Goal: Transaction & Acquisition: Book appointment/travel/reservation

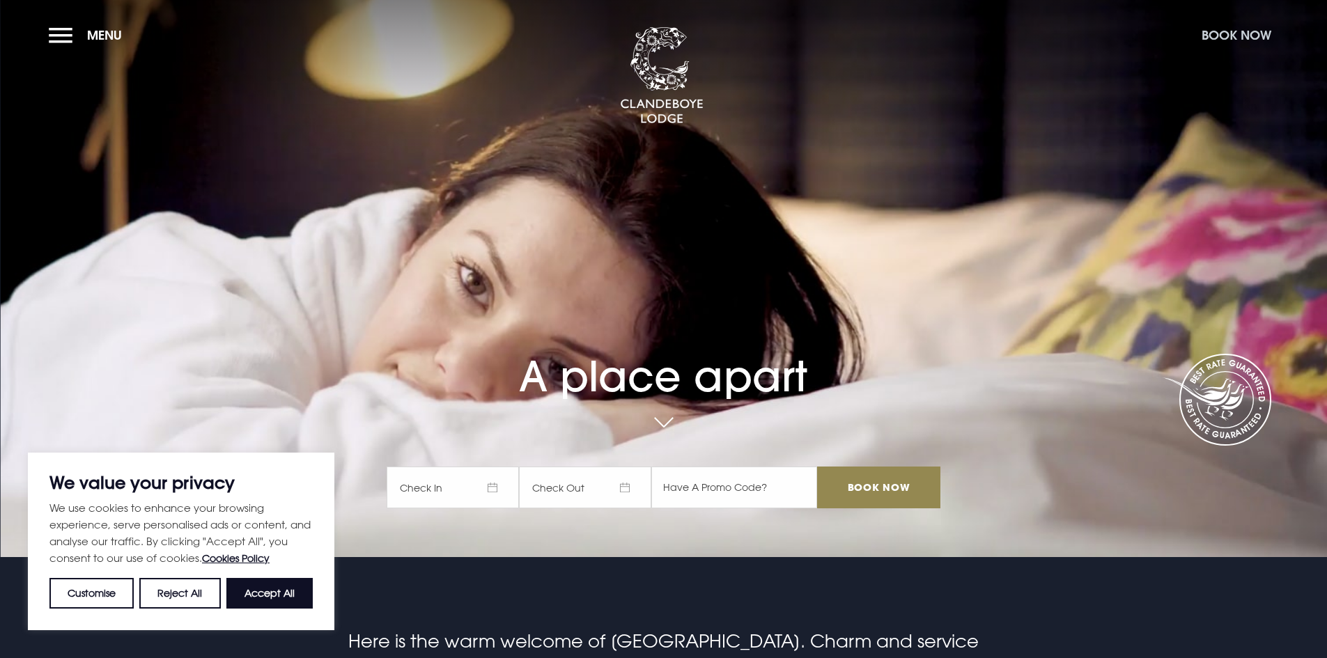
click at [1240, 38] on button "Book Now" at bounding box center [1237, 35] width 84 height 30
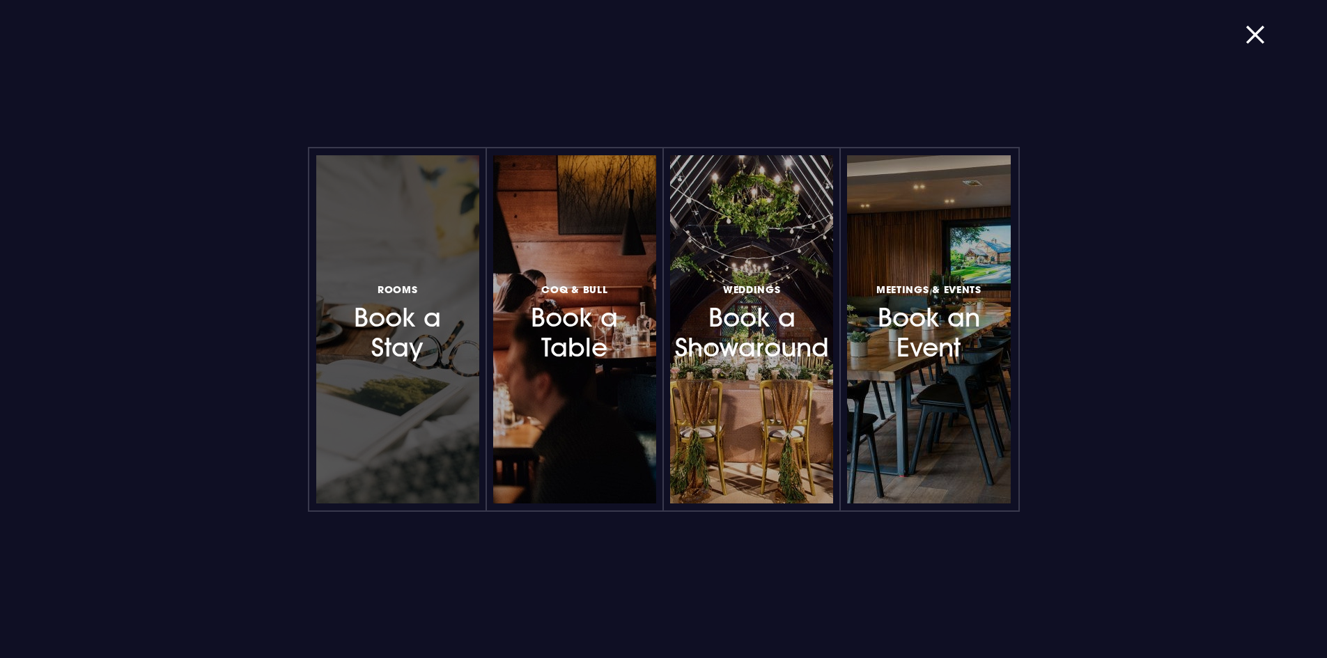
click at [409, 385] on div at bounding box center [397, 329] width 163 height 348
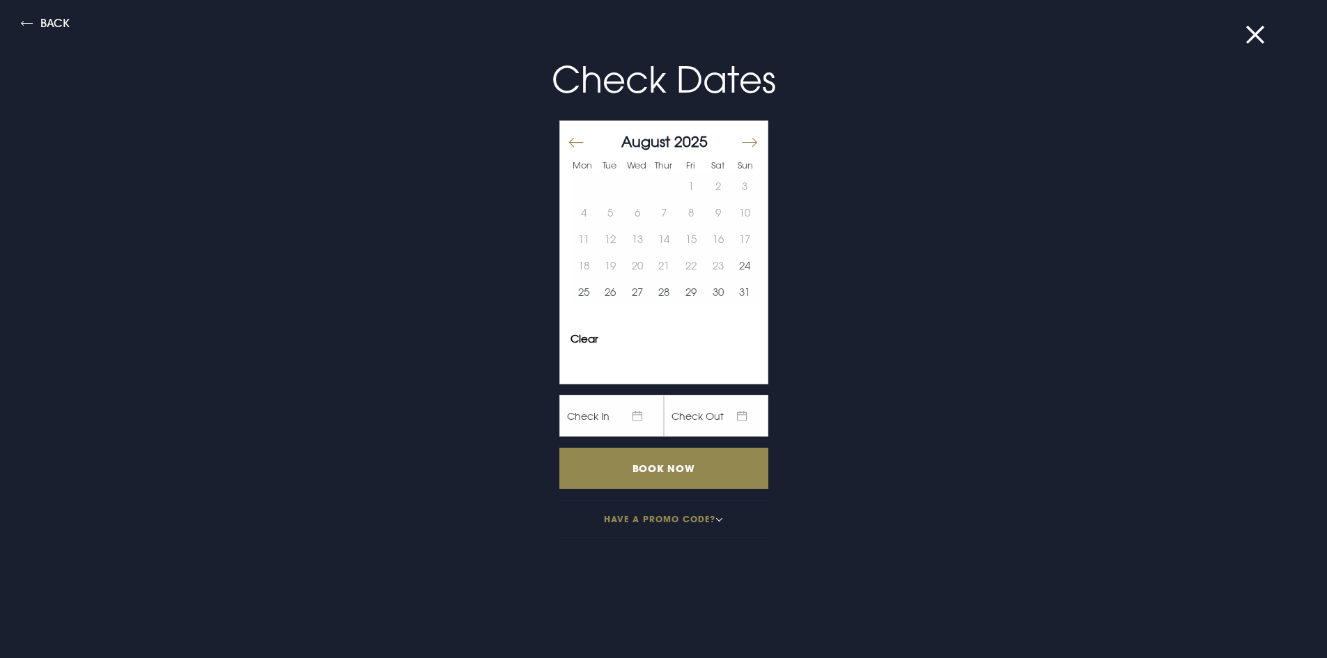
click at [740, 140] on button "Move forward to switch to the next month." at bounding box center [748, 142] width 17 height 29
click at [651, 267] on button "23" at bounding box center [664, 265] width 27 height 26
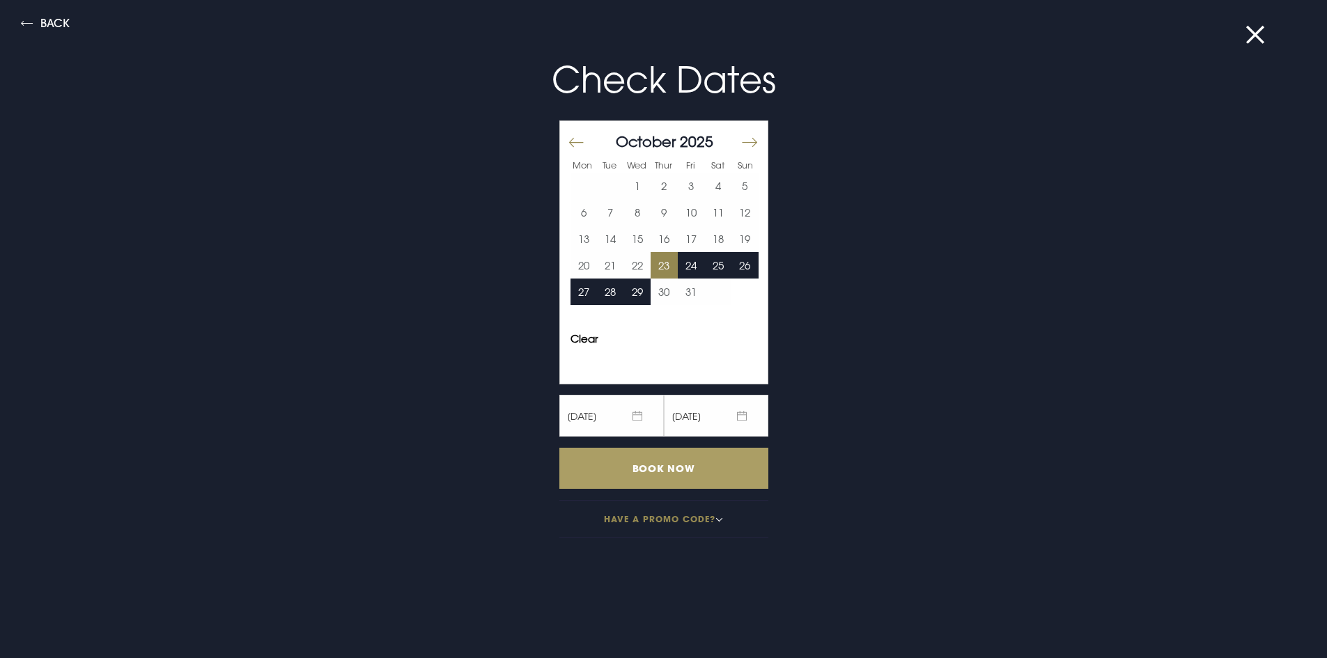
click at [644, 468] on input "Book Now" at bounding box center [663, 468] width 209 height 41
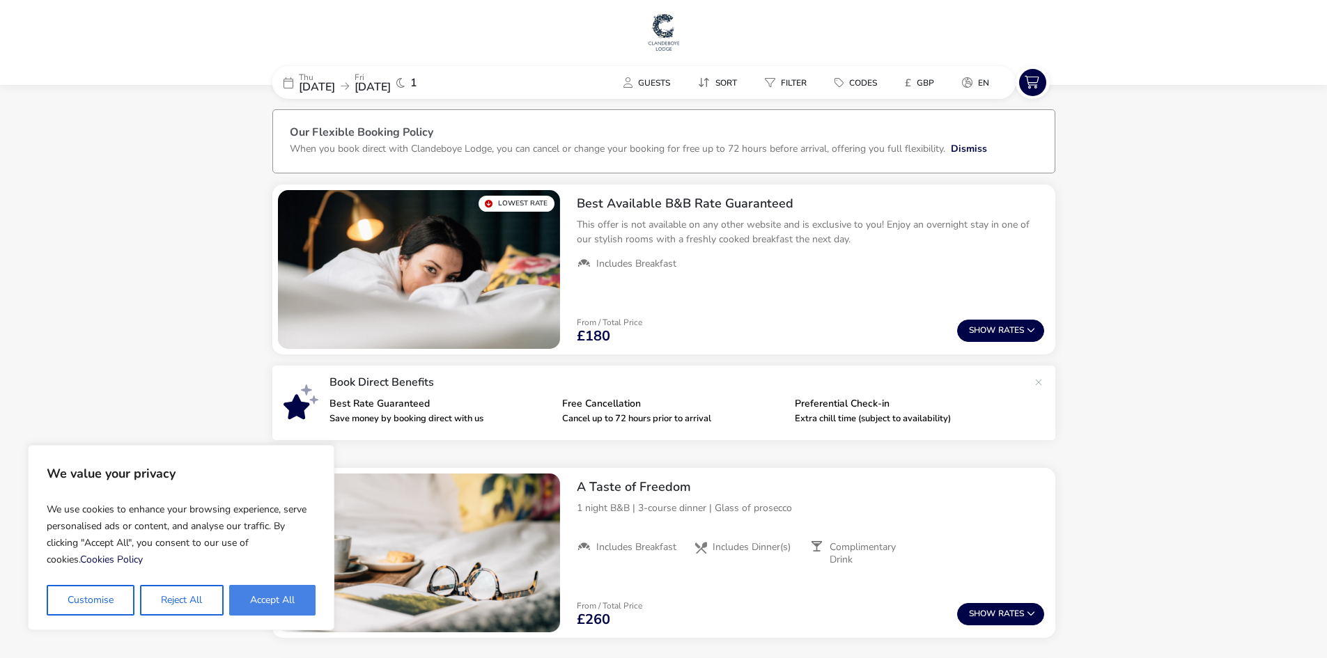
click at [257, 592] on button "Accept All" at bounding box center [272, 600] width 86 height 31
checkbox input "true"
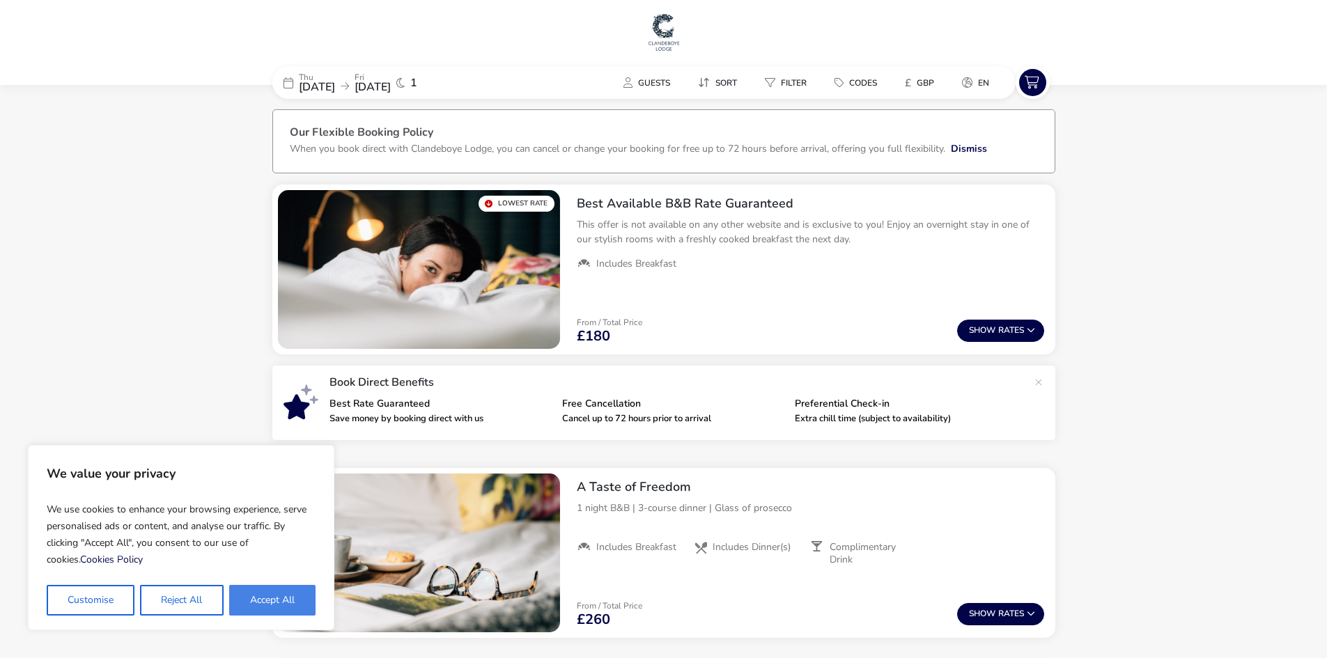
checkbox input "true"
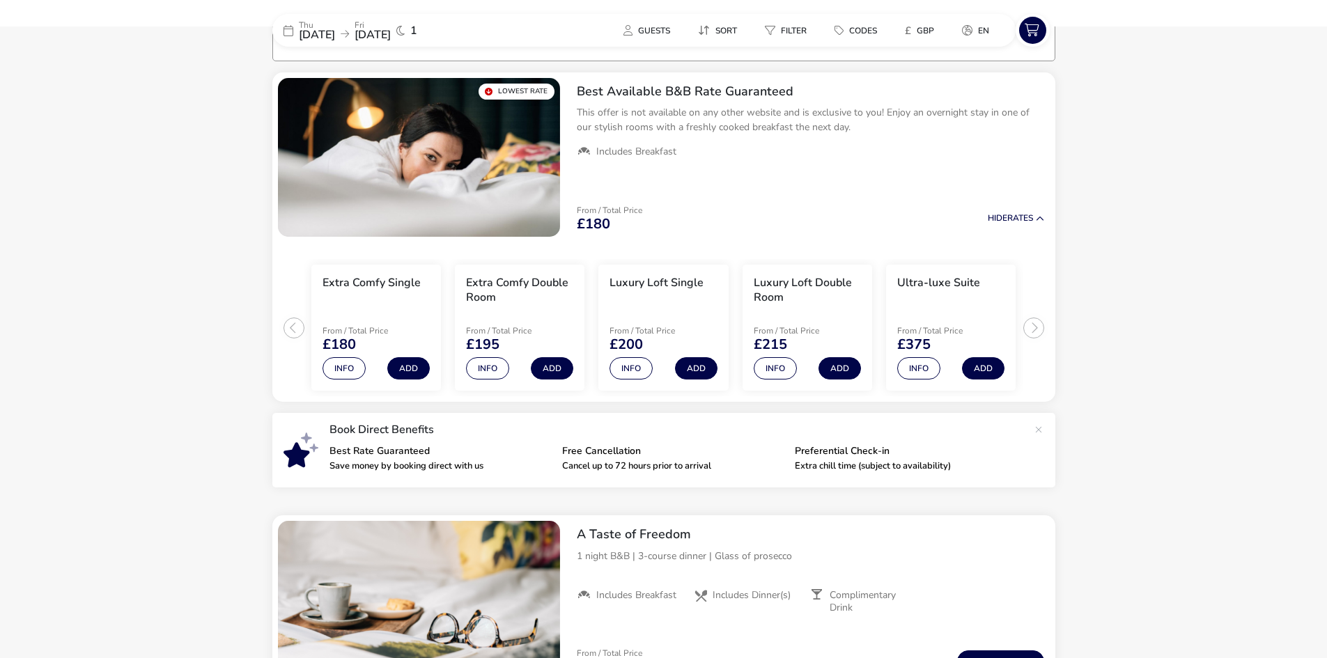
scroll to position [113, 0]
click at [1035, 327] on ul "Extra Comfy Single From / Total Price £180 Info Add Extra Comfy Double Room Fro…" at bounding box center [663, 322] width 783 height 160
click at [288, 326] on ul "Extra Comfy Single From / Total Price £180 Info Add Extra Comfy Double Room Fro…" at bounding box center [663, 322] width 783 height 160
click at [284, 31] on icon at bounding box center [289, 30] width 10 height 11
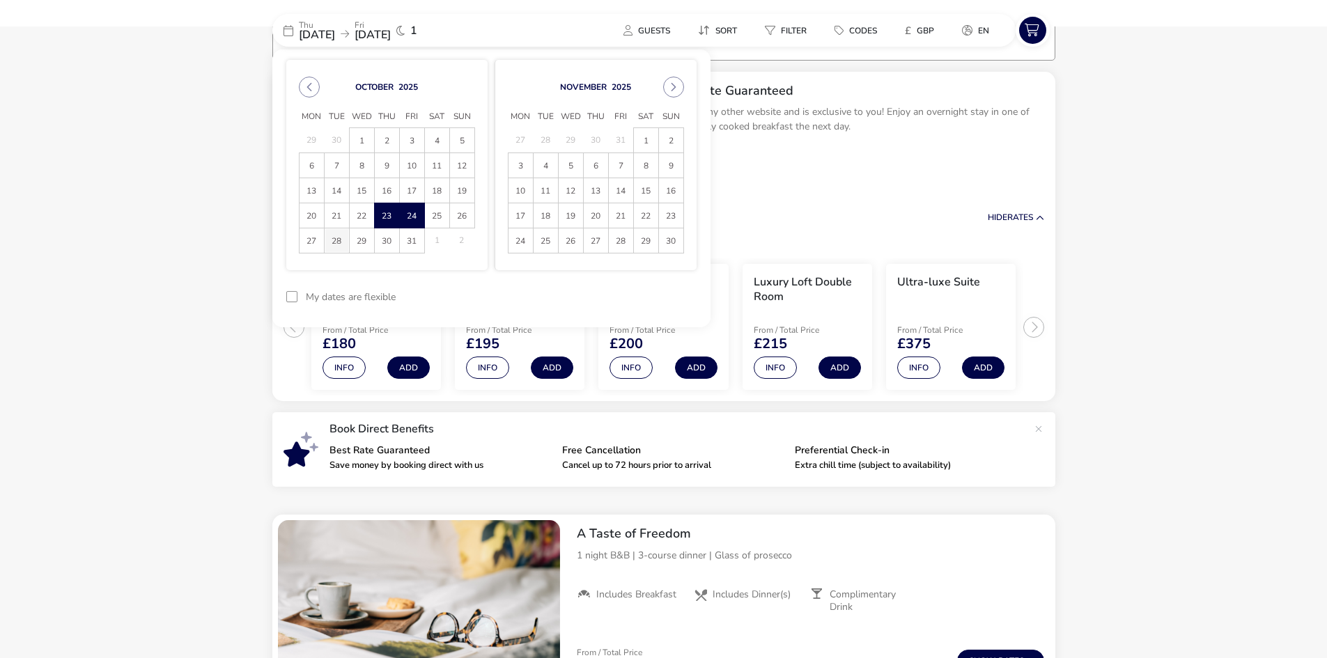
click at [339, 239] on span "28" at bounding box center [337, 240] width 24 height 24
click at [354, 240] on span "29" at bounding box center [362, 240] width 24 height 24
click at [639, 292] on button "Apply Dates" at bounding box center [654, 297] width 85 height 33
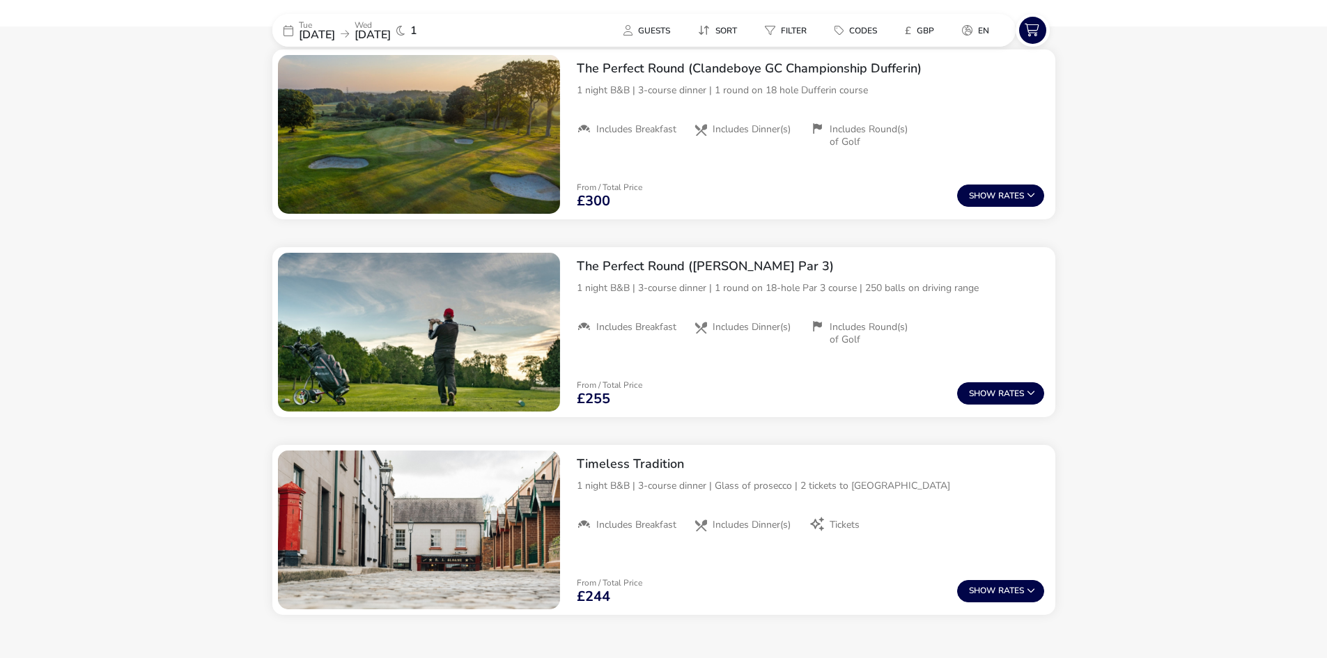
scroll to position [1626, 0]
